Goal: Transaction & Acquisition: Purchase product/service

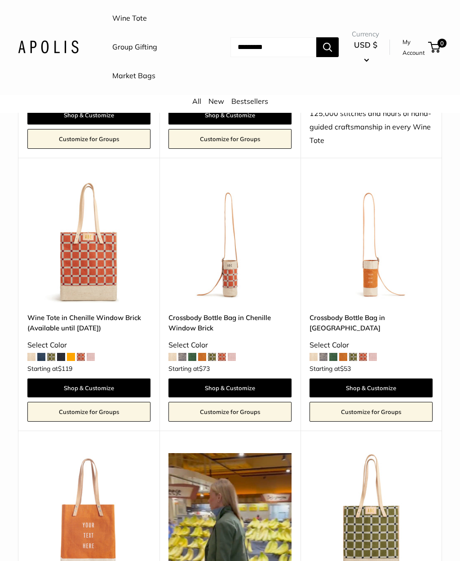
scroll to position [1140, 0]
click at [102, 270] on img at bounding box center [88, 241] width 123 height 123
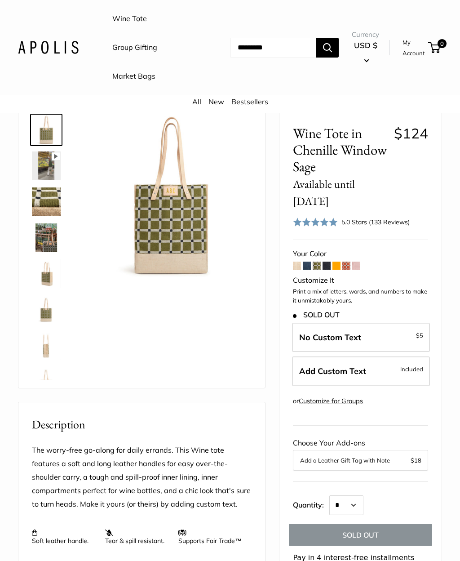
scroll to position [43, 0]
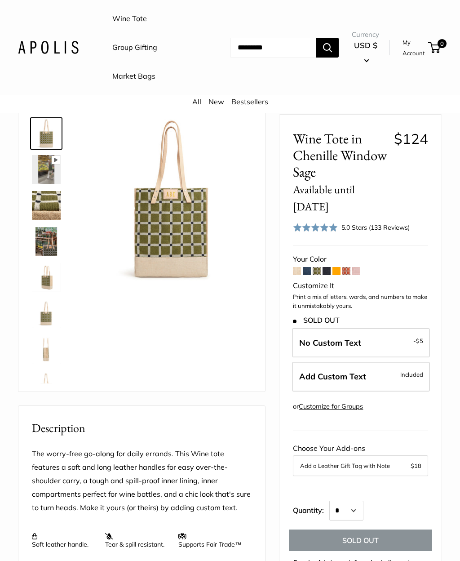
click at [54, 232] on img at bounding box center [46, 241] width 29 height 29
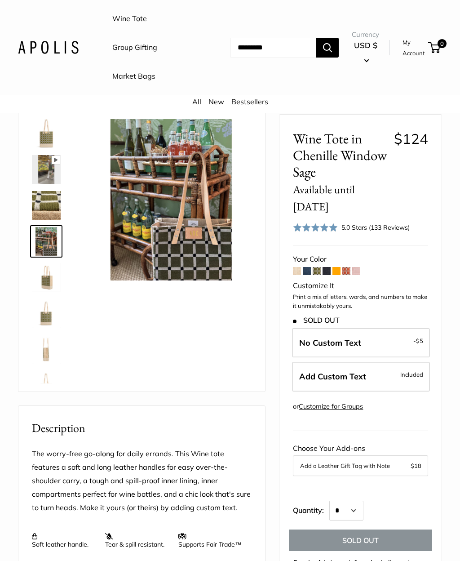
click at [339, 261] on div "Your Color" at bounding box center [360, 258] width 135 height 13
click at [341, 267] on span at bounding box center [336, 271] width 8 height 8
